Goal: Navigation & Orientation: Find specific page/section

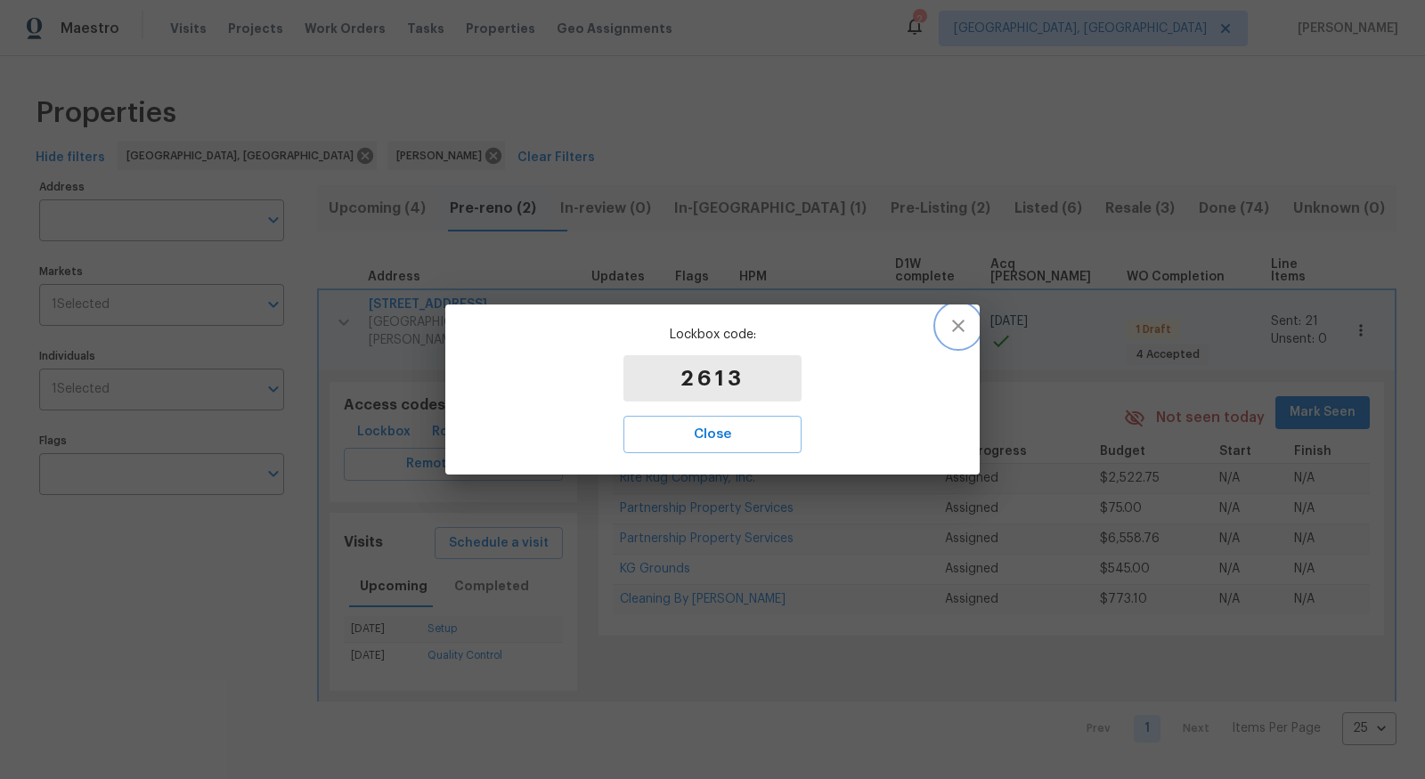
click at [958, 319] on icon "button" at bounding box center [958, 325] width 21 height 21
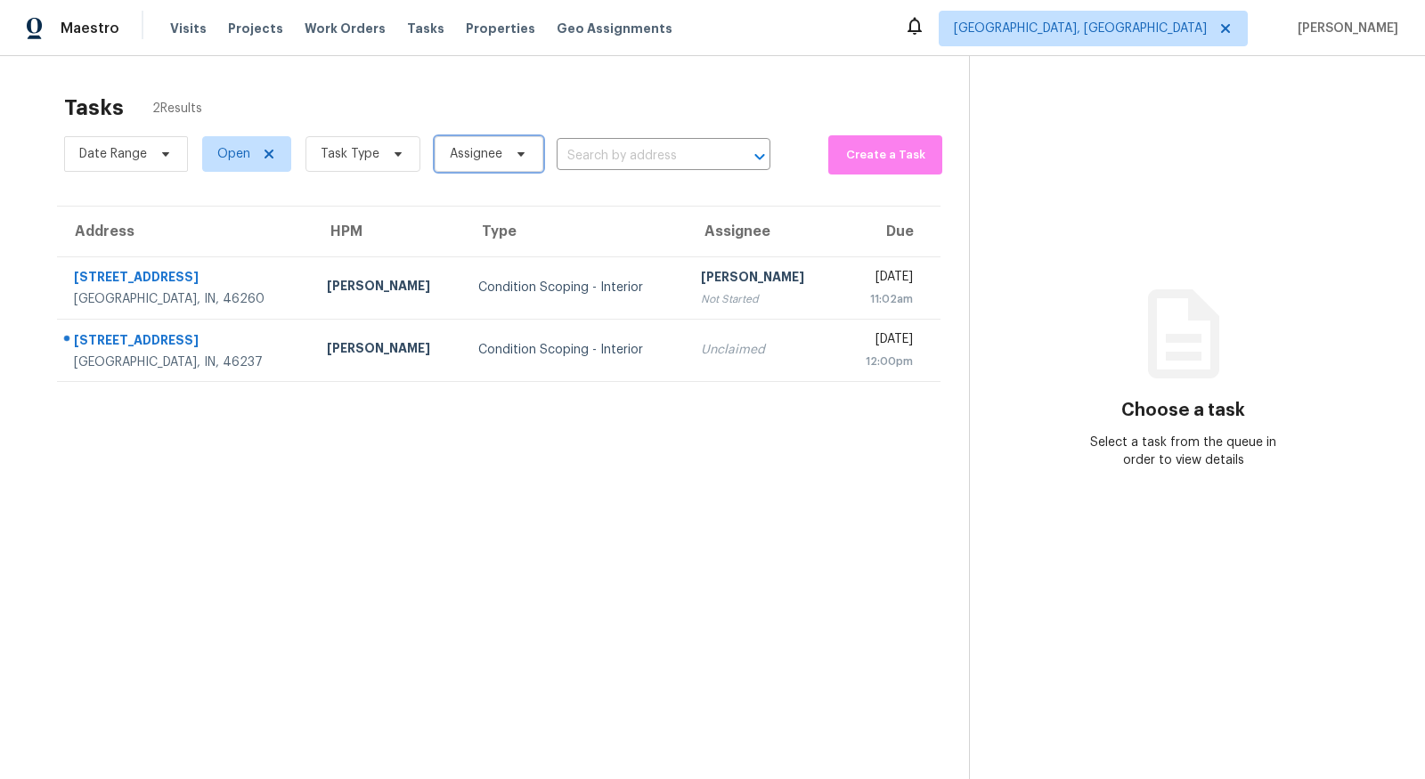
click at [487, 155] on span "Assignee" at bounding box center [476, 154] width 53 height 18
click at [391, 152] on icon at bounding box center [398, 154] width 14 height 14
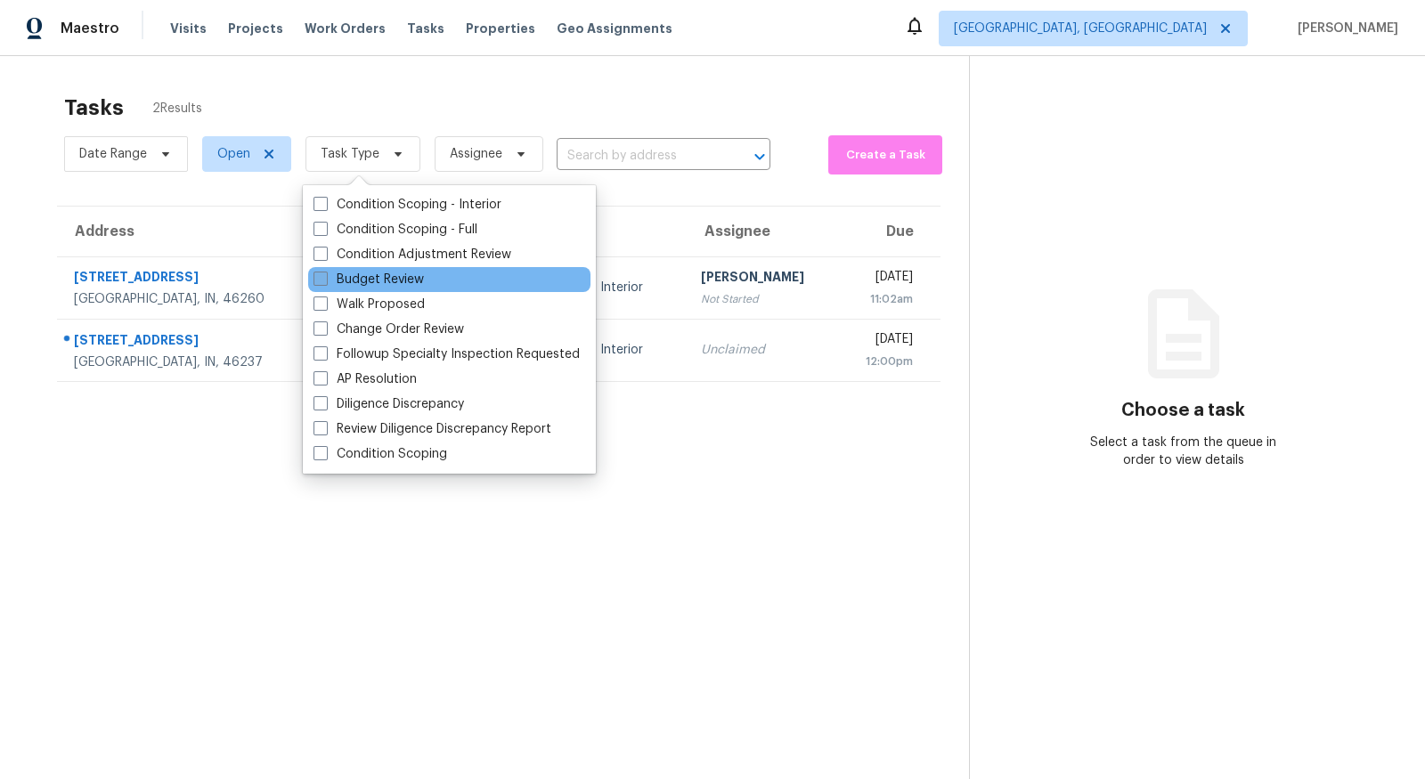
click at [380, 277] on label "Budget Review" at bounding box center [369, 280] width 110 height 18
click at [325, 277] on input "Budget Review" at bounding box center [320, 277] width 12 height 12
checkbox input "true"
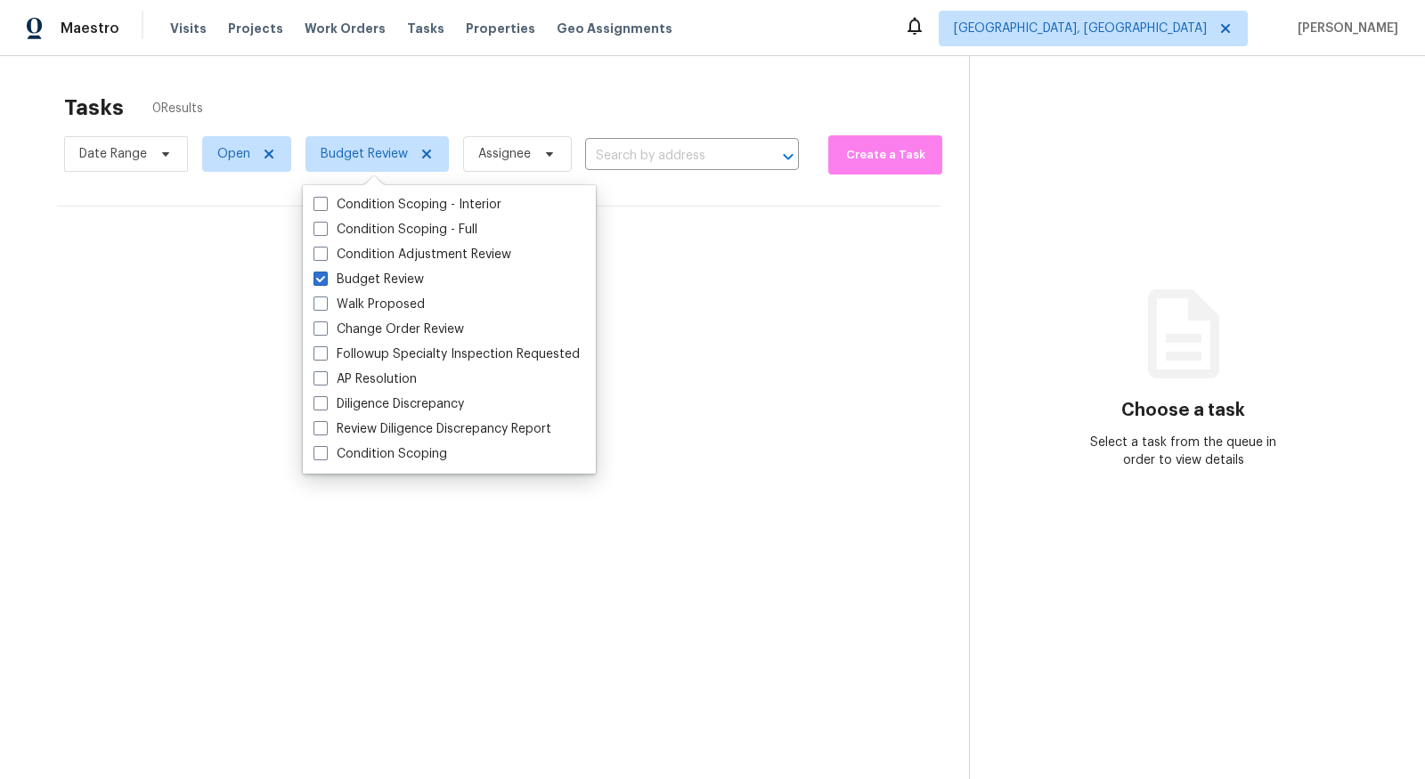
click at [600, 102] on div "Tasks 0 Results" at bounding box center [516, 108] width 905 height 46
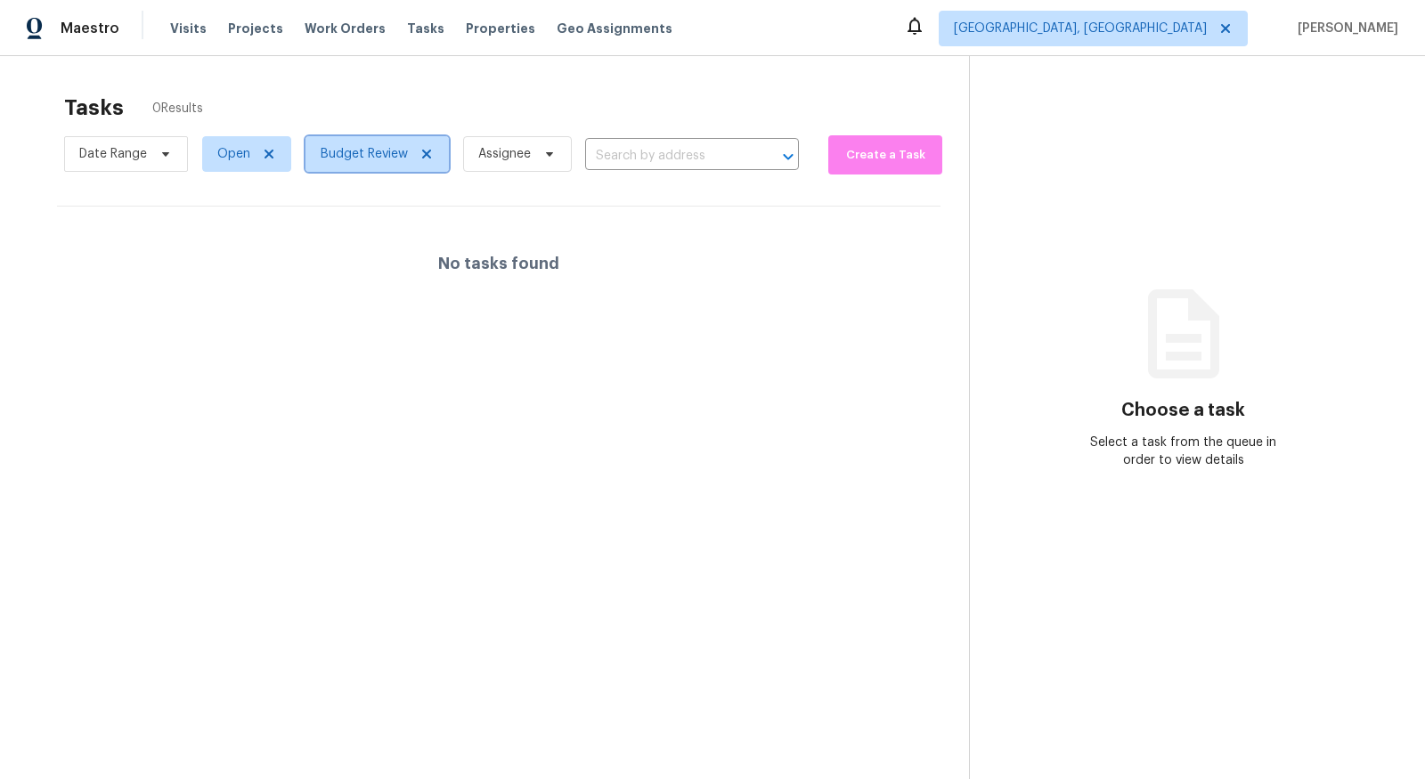
click at [430, 152] on icon at bounding box center [427, 154] width 14 height 14
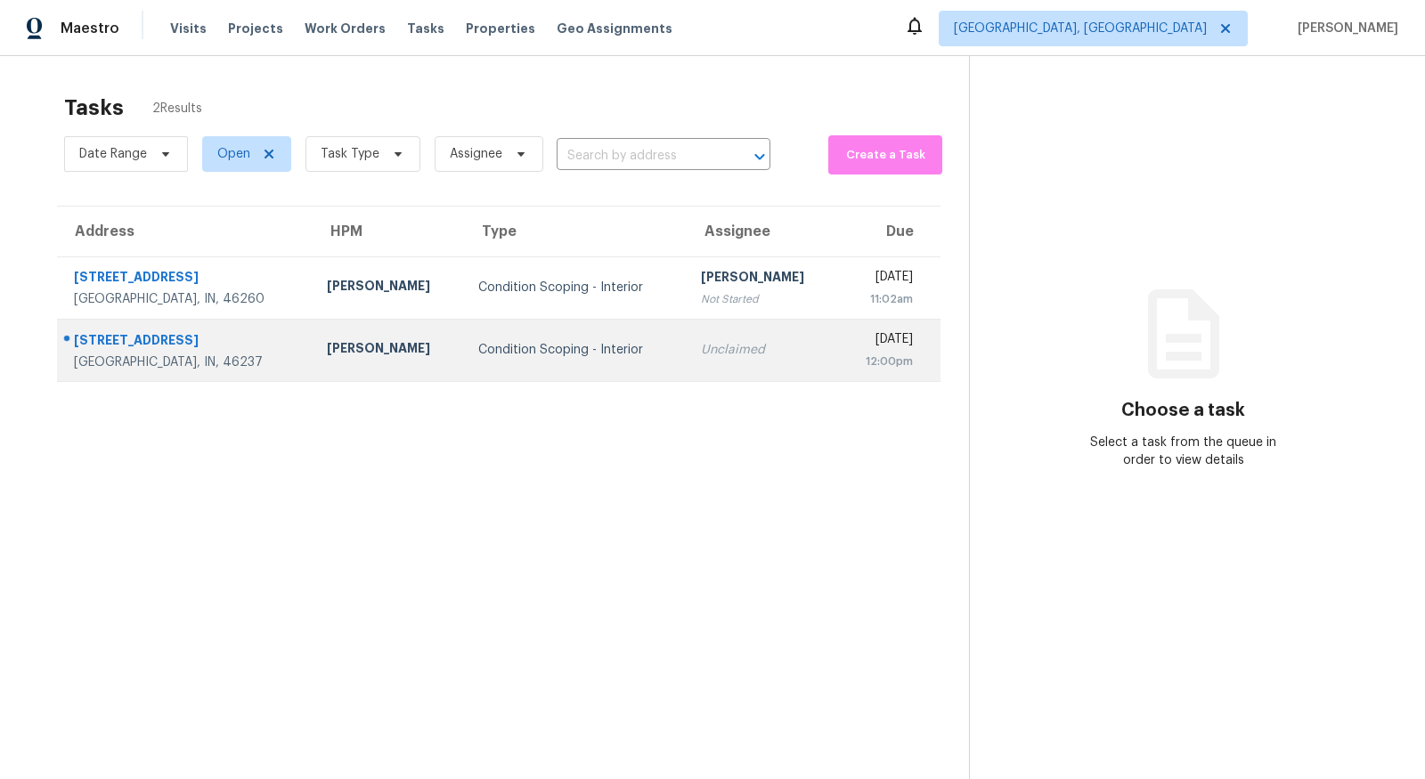
click at [124, 344] on div "5363 Padre Ln" at bounding box center [186, 342] width 224 height 22
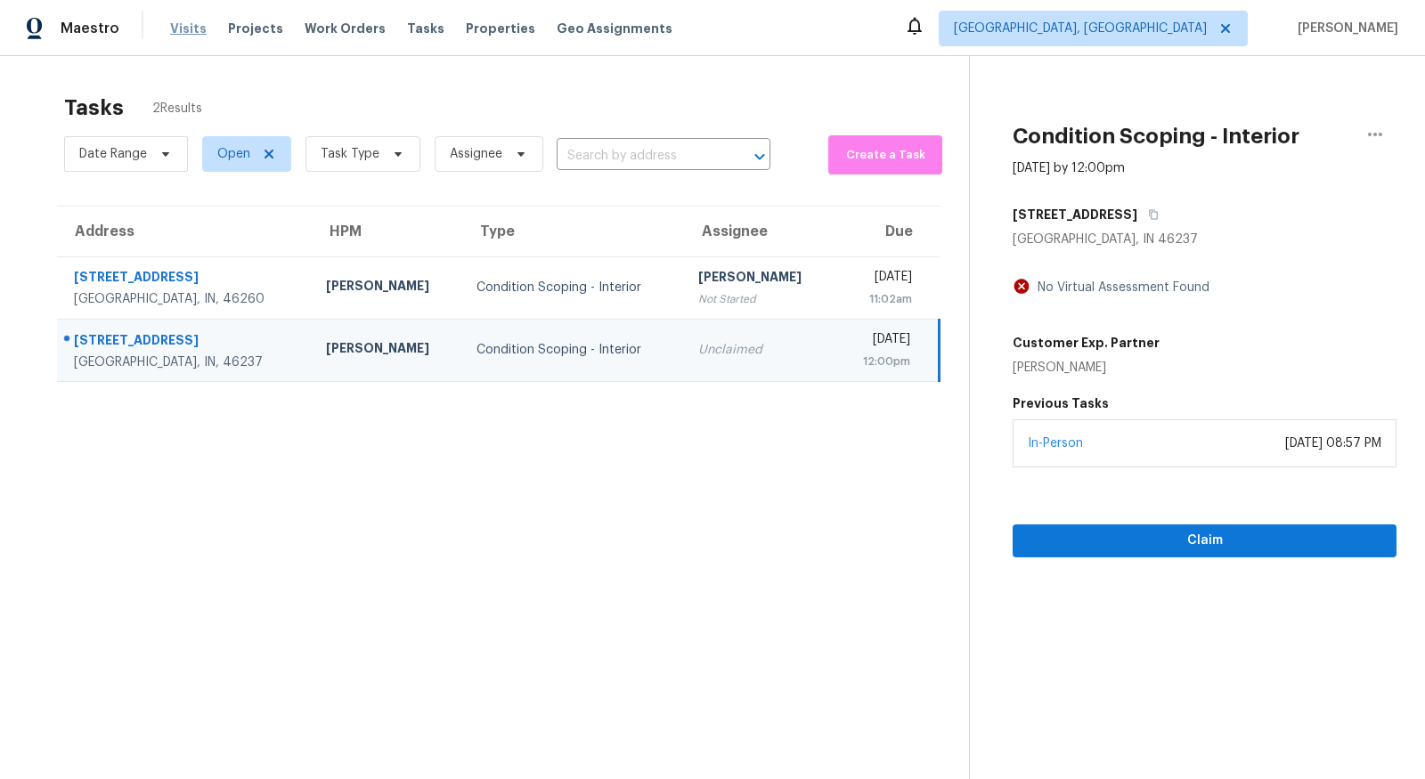
click at [196, 24] on span "Visits" at bounding box center [188, 29] width 37 height 18
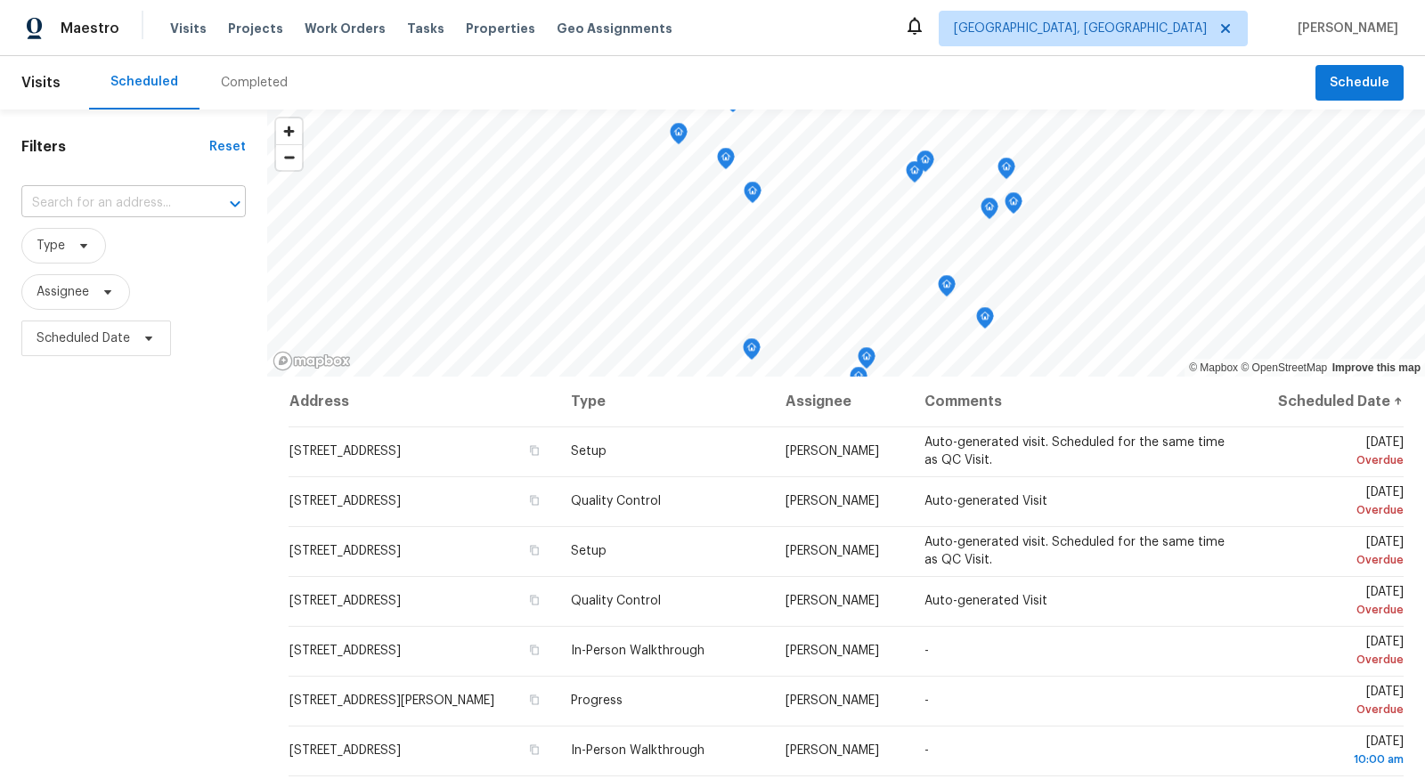
click at [159, 199] on input "text" at bounding box center [108, 204] width 175 height 28
type input "5363"
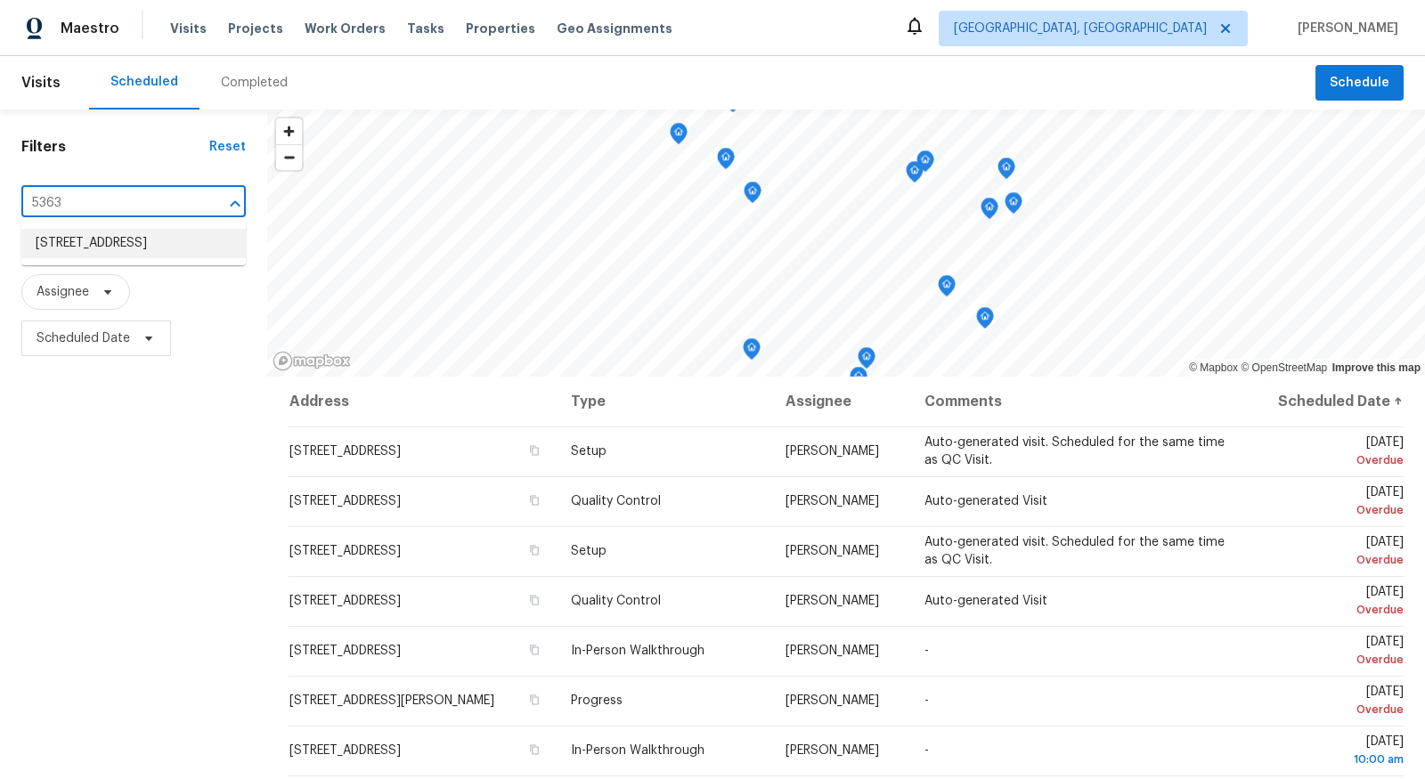
click at [112, 241] on li "5363 Padre Ln, Indianapolis, IN 46237" at bounding box center [133, 243] width 224 height 29
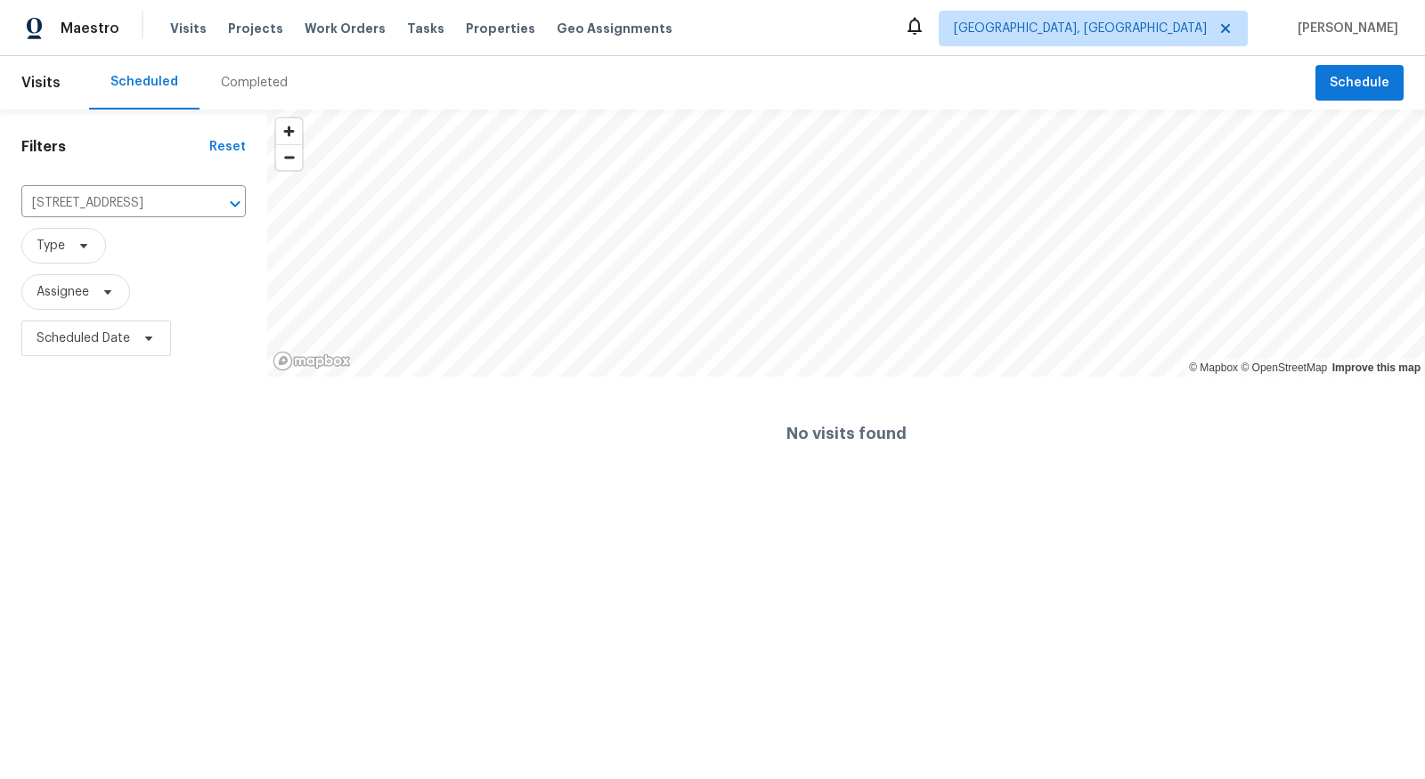
click at [257, 79] on div "Completed" at bounding box center [254, 83] width 67 height 18
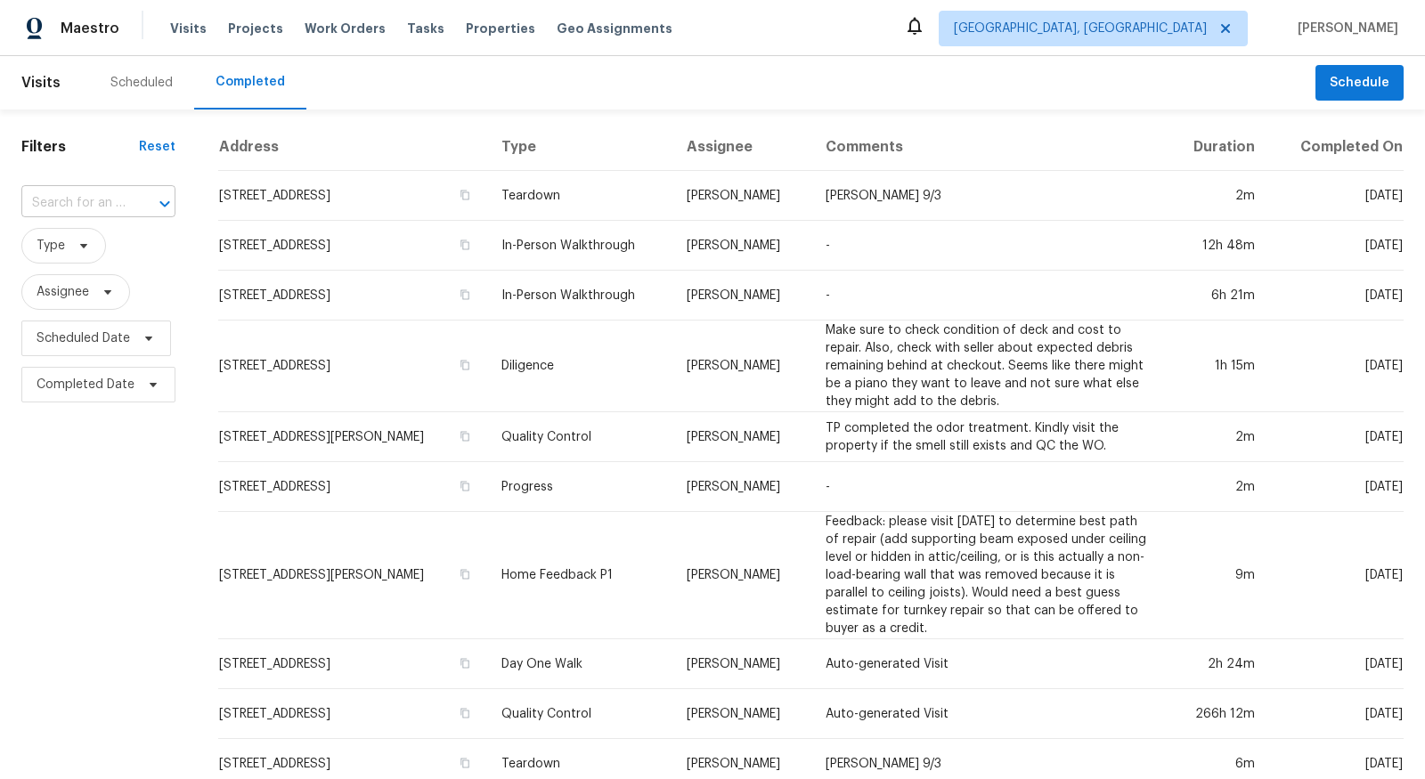
click at [110, 204] on input "text" at bounding box center [73, 204] width 104 height 28
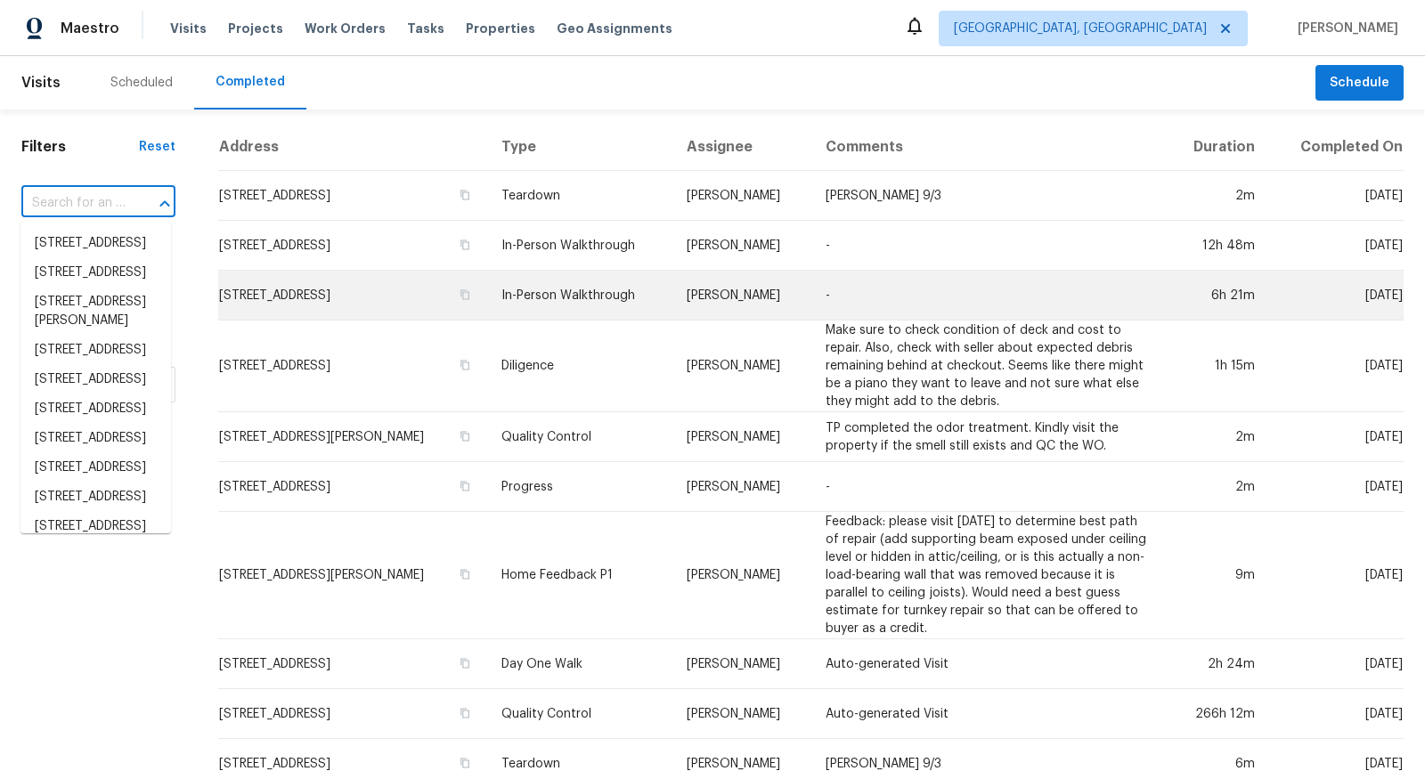
click at [273, 301] on td "5363 Padre Ln, Indianapolis, IN 46237" at bounding box center [352, 296] width 269 height 50
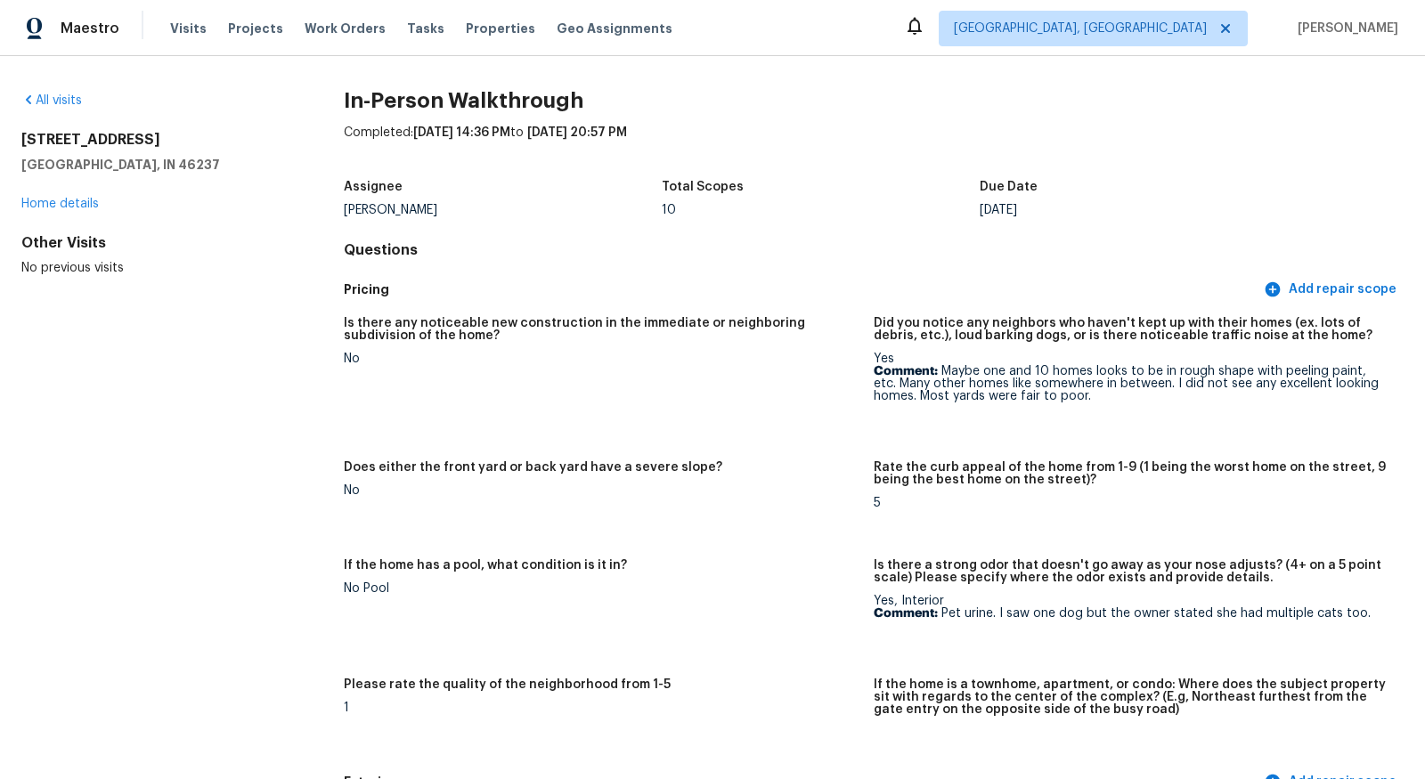
click at [79, 211] on div "5363 Padre Ln Indianapolis, IN 46237 Home details" at bounding box center [153, 172] width 265 height 82
click at [78, 208] on link "Home details" at bounding box center [60, 204] width 78 height 12
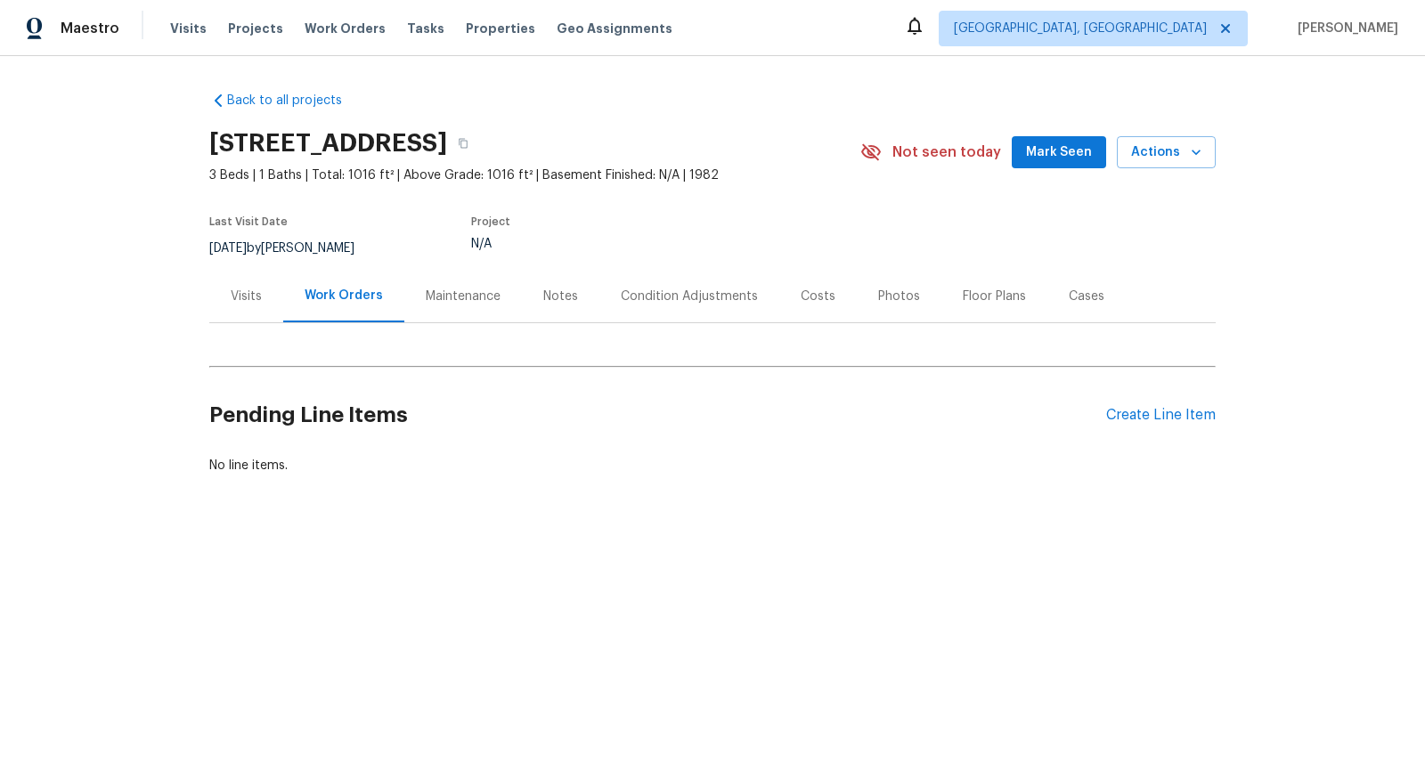
click at [658, 299] on div "Condition Adjustments" at bounding box center [689, 297] width 137 height 18
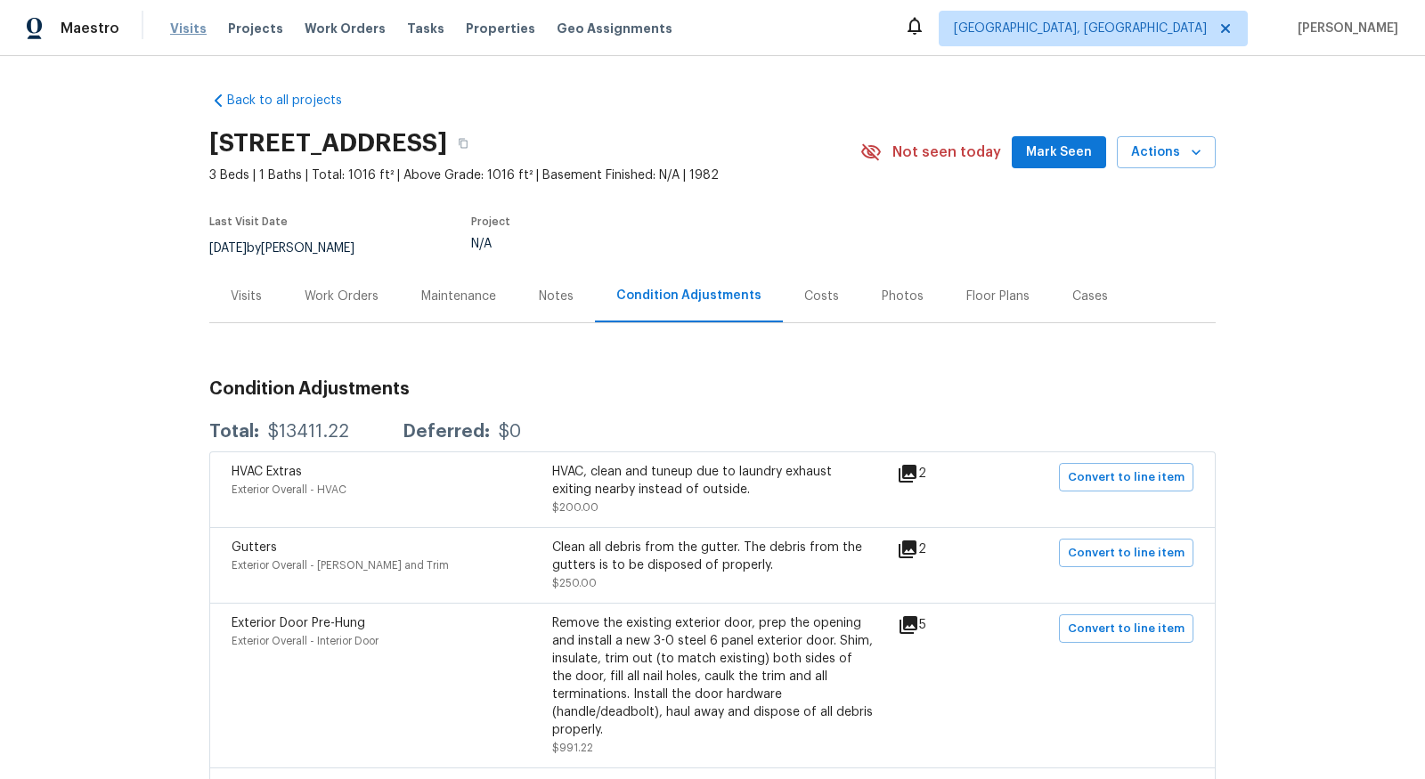
click at [181, 22] on span "Visits" at bounding box center [188, 29] width 37 height 18
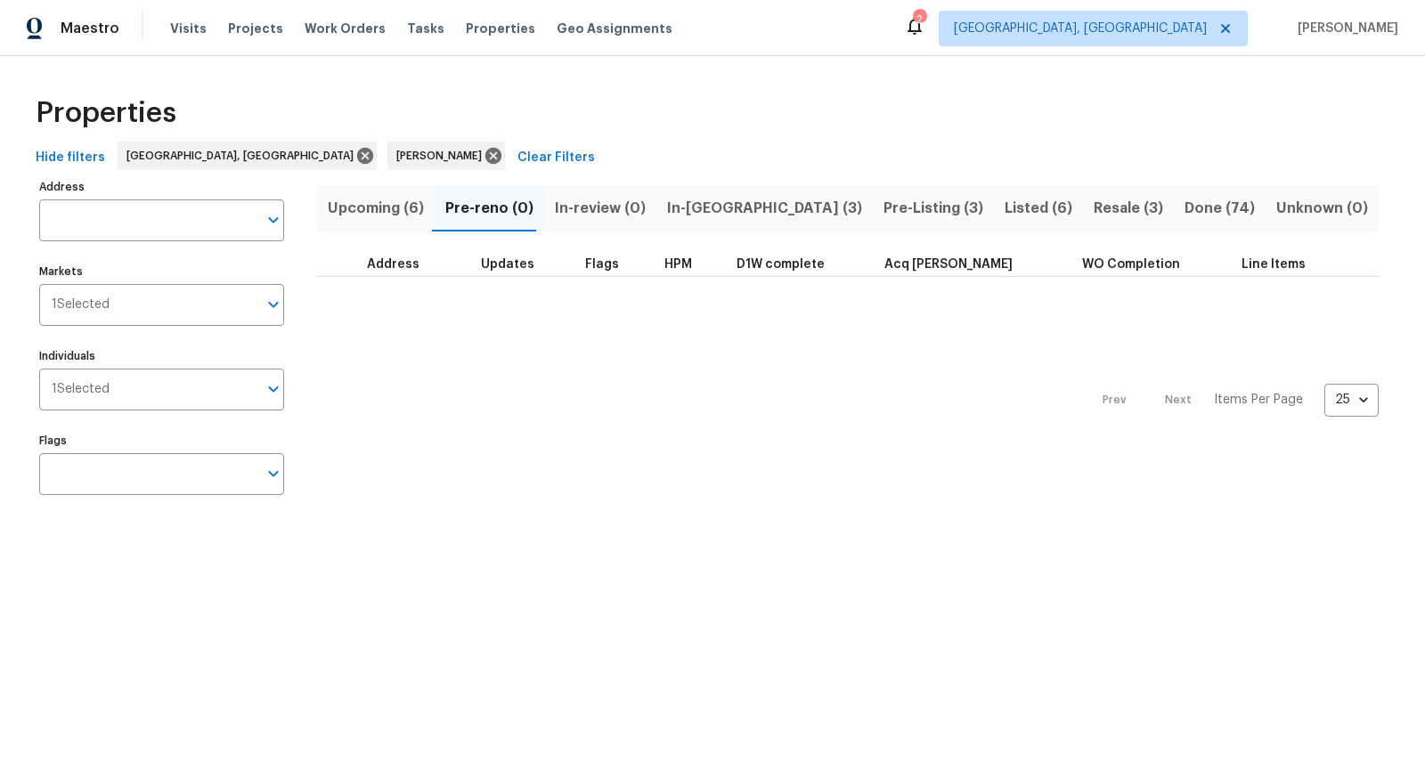
click at [884, 208] on span "Pre-Listing (3)" at bounding box center [934, 208] width 100 height 25
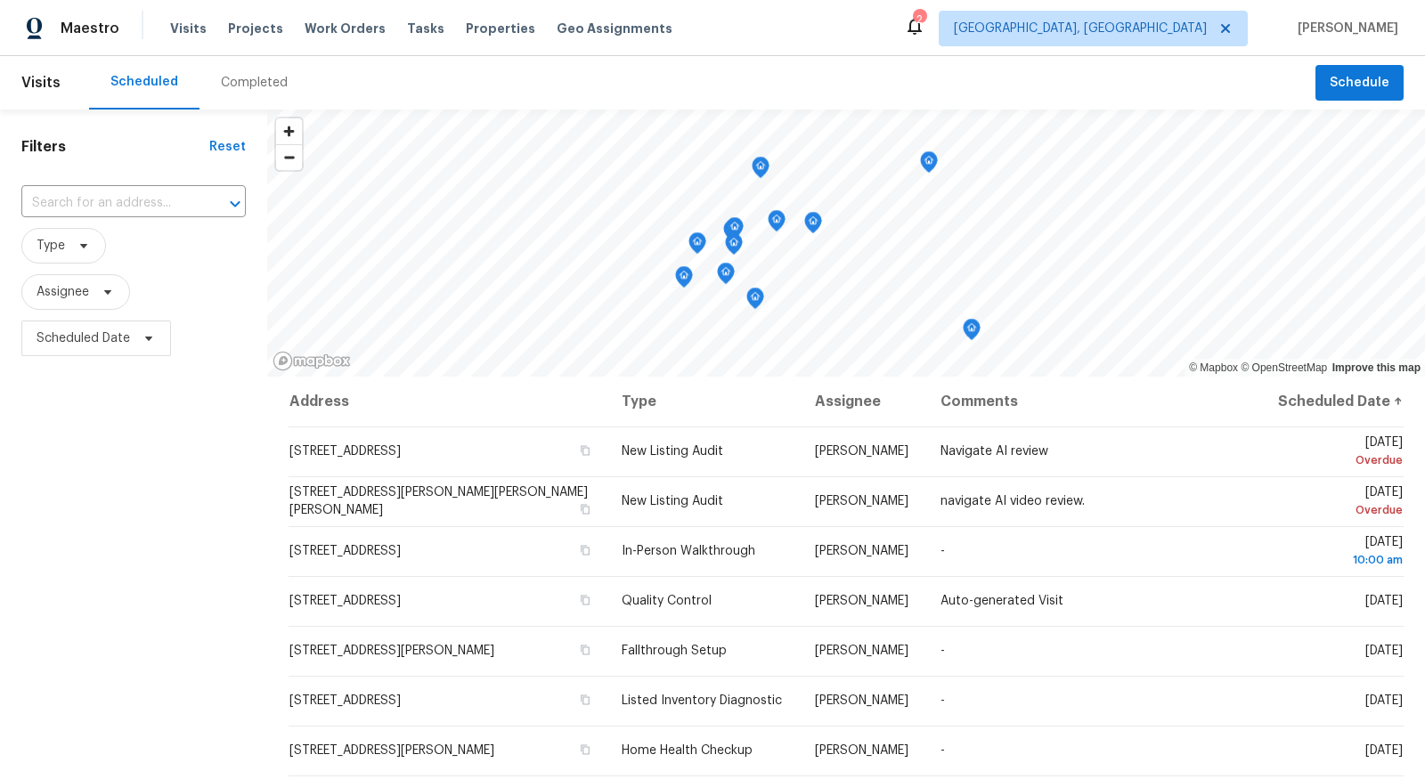
click at [922, 42] on div "Maestro Visits Projects Work Orders Tasks Properties Geo Assignments 2 [GEOGRAP…" at bounding box center [712, 28] width 1425 height 56
